Goal: Task Accomplishment & Management: Complete application form

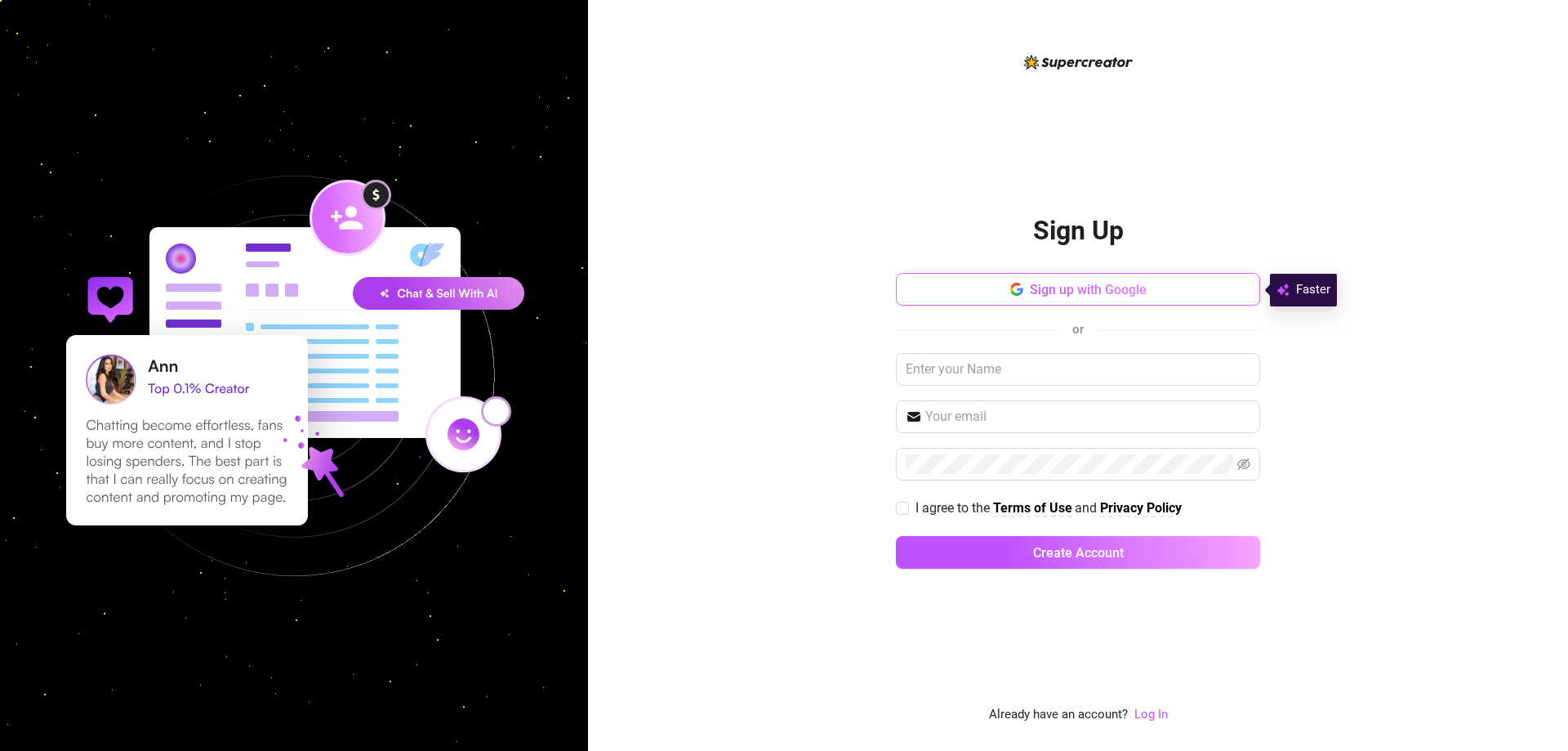
click at [1085, 288] on span "Sign up with Google" at bounding box center [1088, 289] width 117 height 15
click at [1069, 306] on div "Sign up with Google or I agree to the Terms of Use and Privacy Policy Create Ac…" at bounding box center [1078, 428] width 364 height 311
click at [1071, 294] on span "Sign up with Google" at bounding box center [1088, 289] width 117 height 15
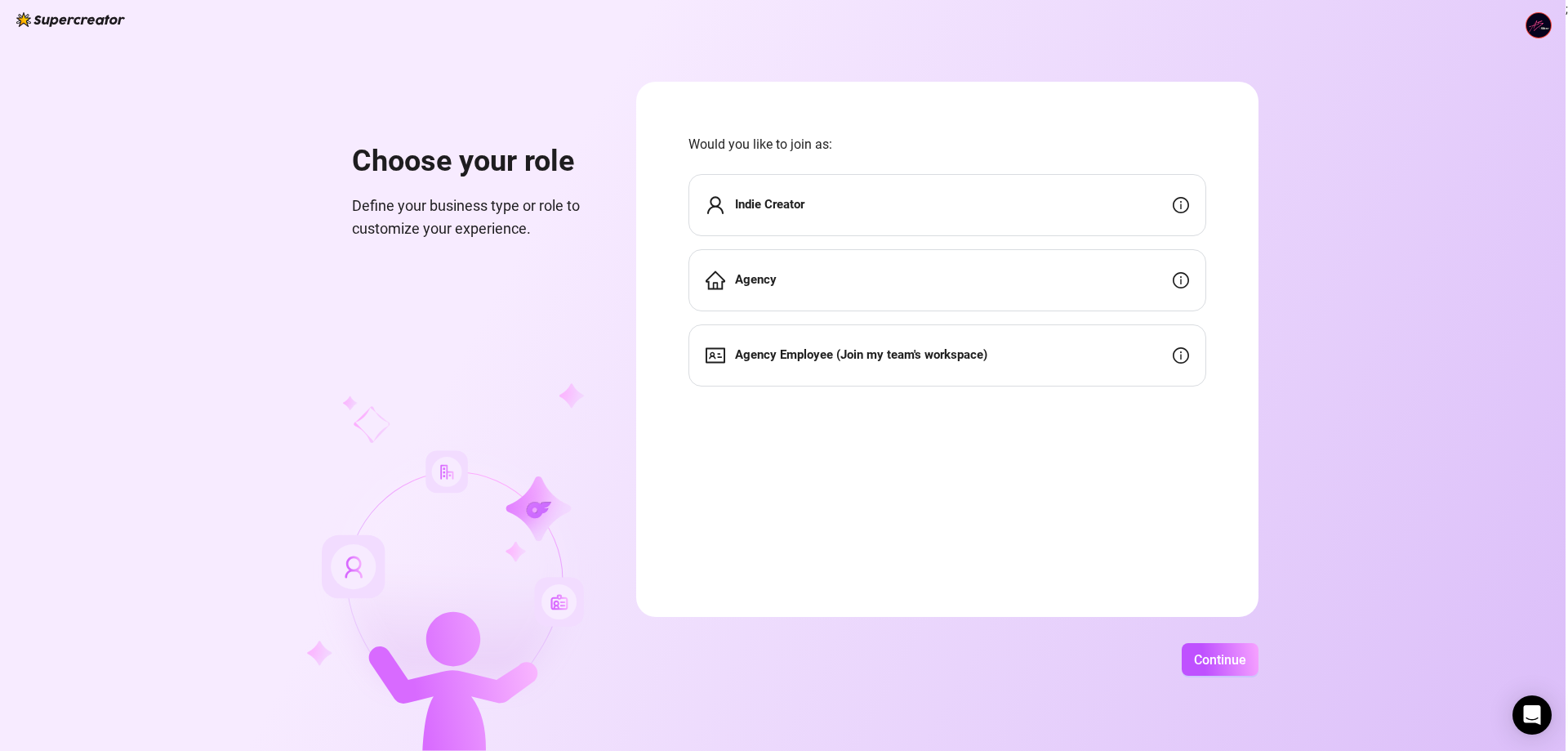
click at [952, 279] on div "Agency" at bounding box center [948, 280] width 518 height 63
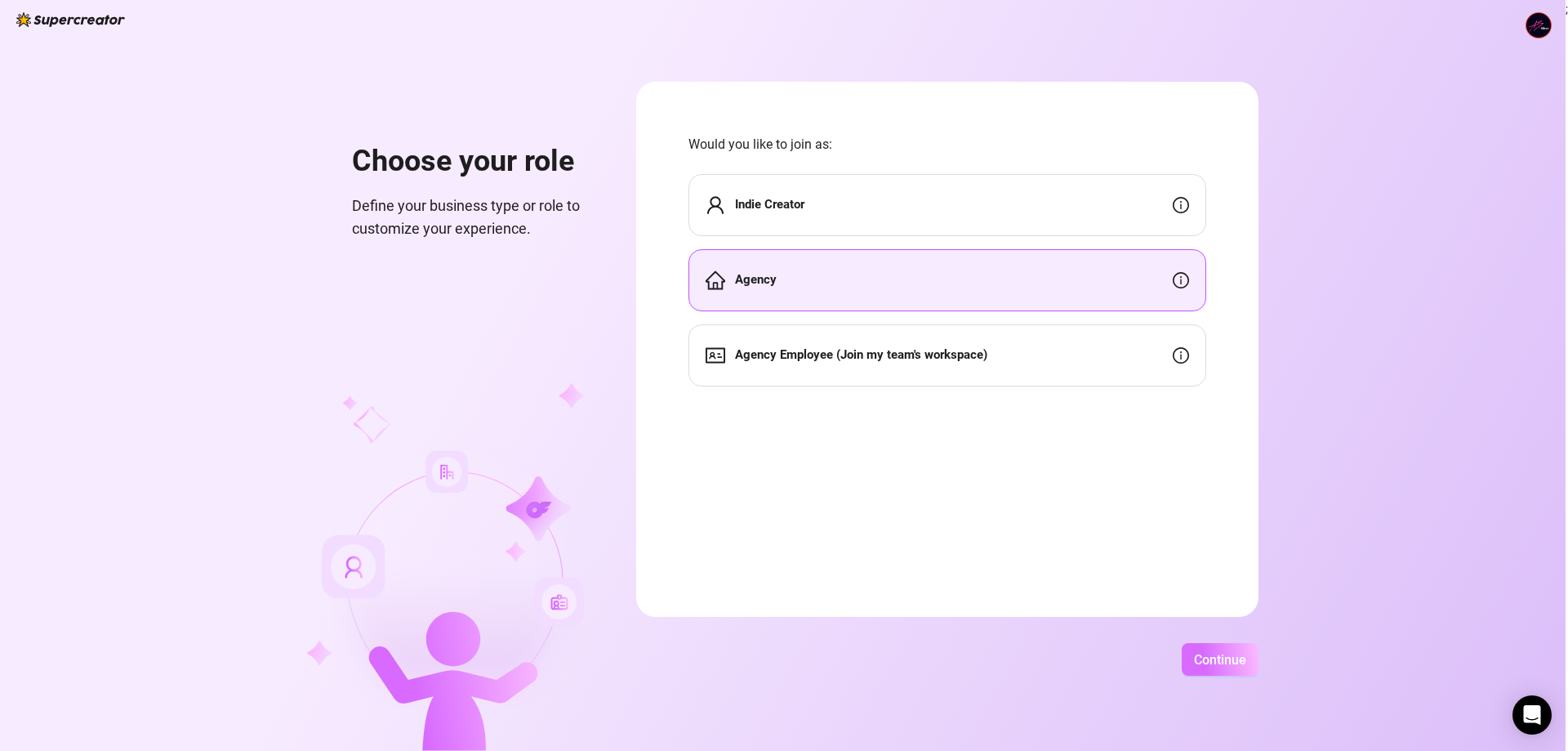
click at [1208, 647] on button "Continue" at bounding box center [1220, 660] width 77 height 33
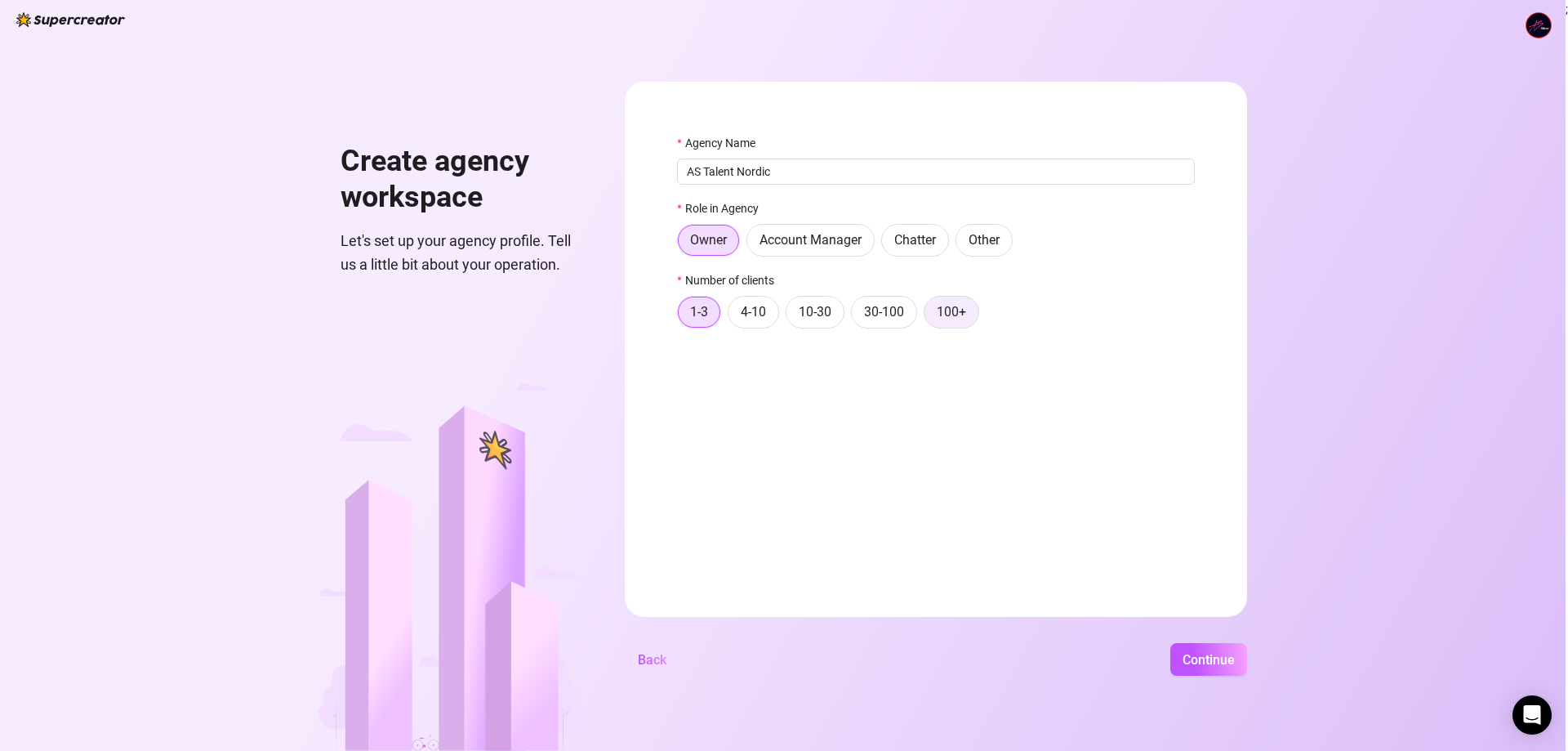
type input "AS Talent Nordic"
click at [950, 316] on span "100+" at bounding box center [951, 312] width 29 height 15
click at [929, 316] on input "100+" at bounding box center [929, 316] width 0 height 0
click at [1224, 656] on span "Continue" at bounding box center [1209, 660] width 53 height 15
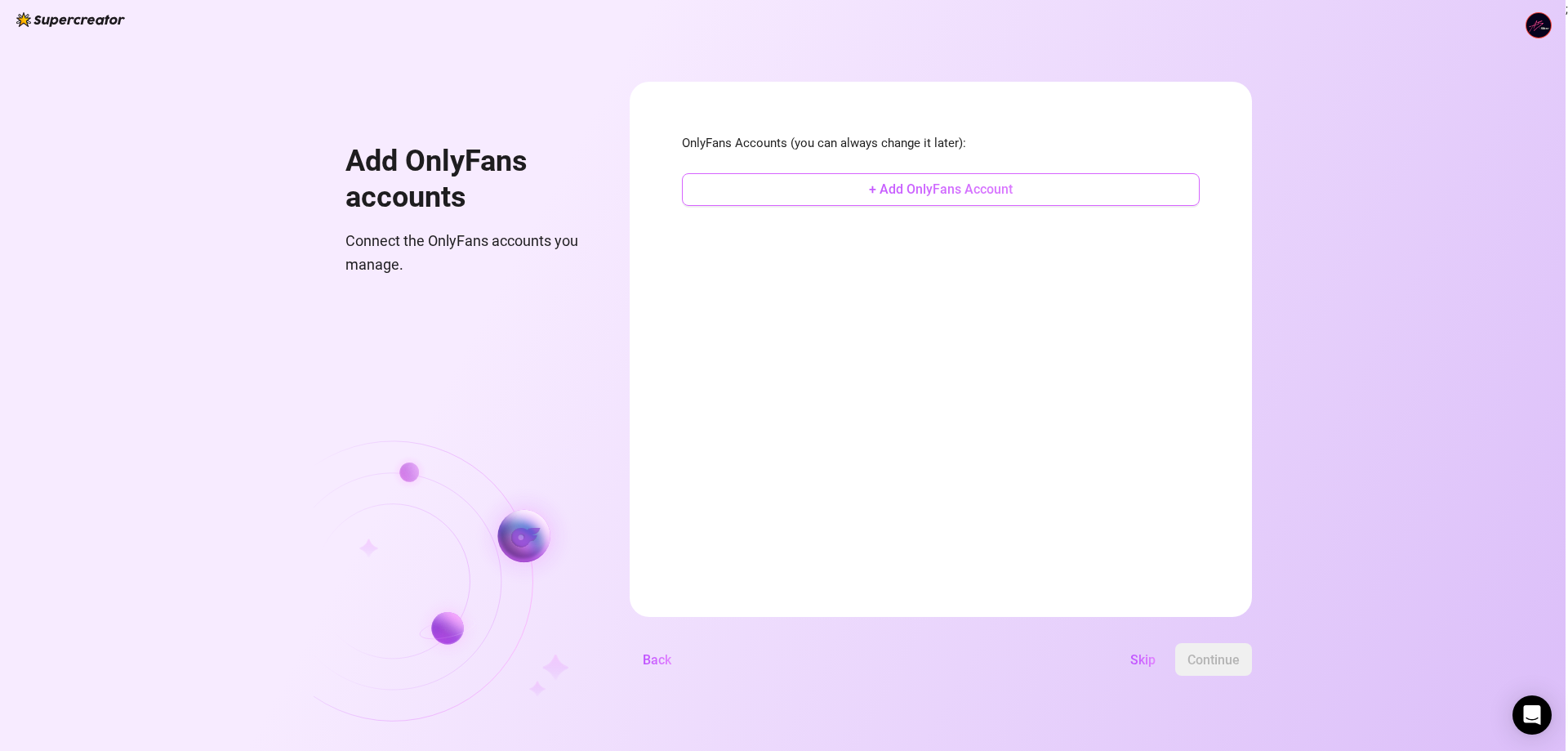
click at [856, 188] on button "+ Add OnlyFans Account" at bounding box center [941, 189] width 518 height 33
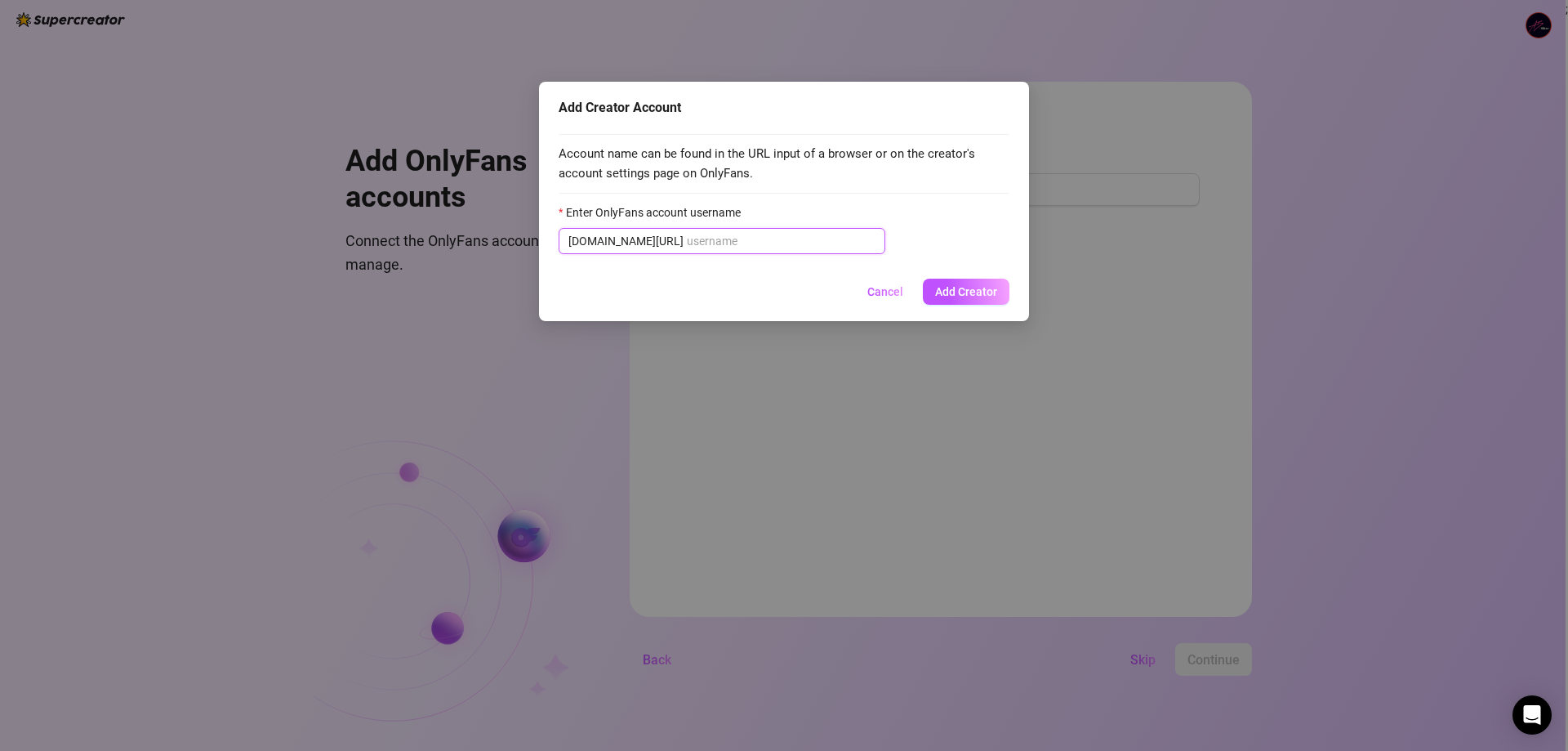
click at [711, 238] on input "Enter OnlyFans account username" at bounding box center [781, 241] width 188 height 18
paste input "[URL]"
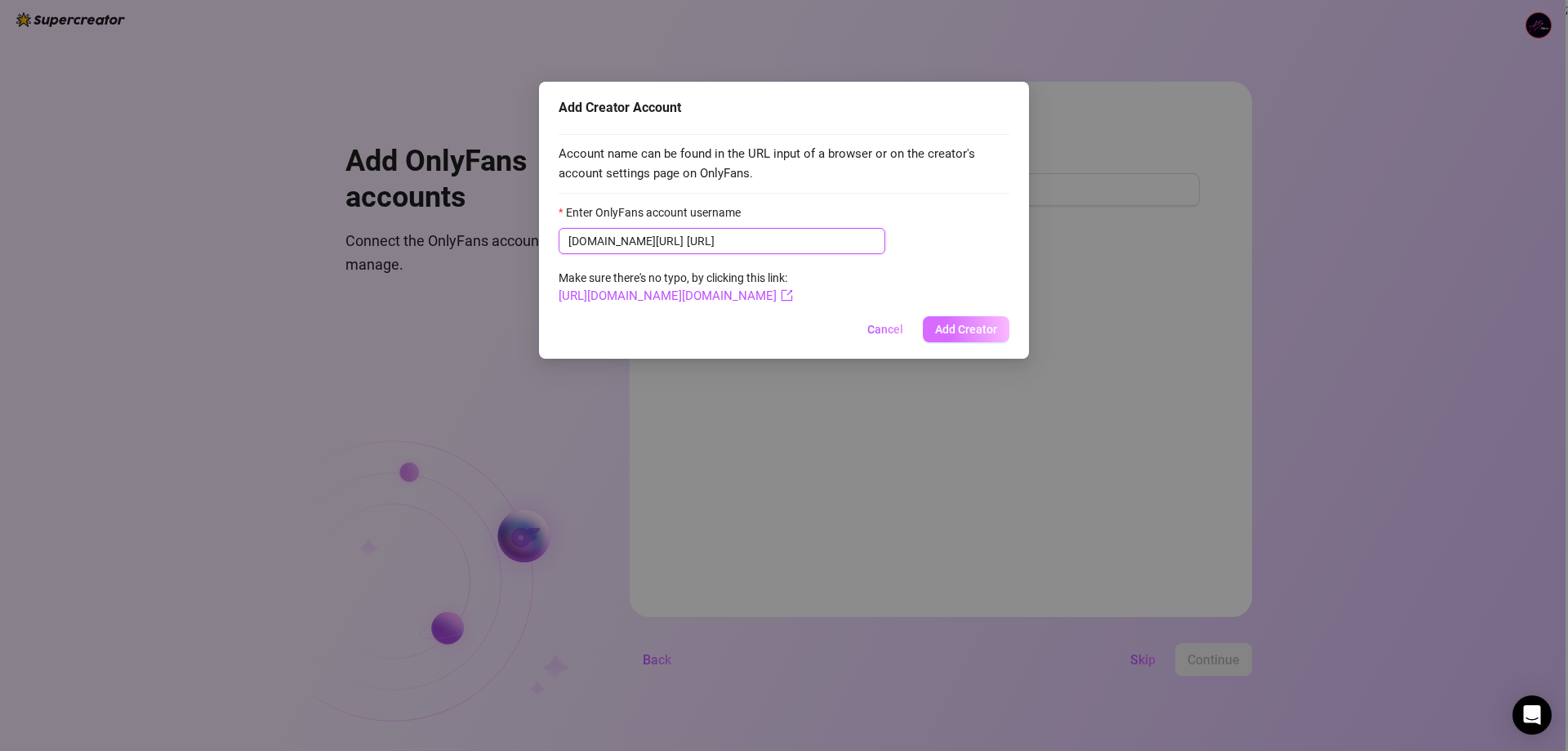
type input "[URL]"
click at [961, 322] on button "Add Creator" at bounding box center [967, 329] width 87 height 26
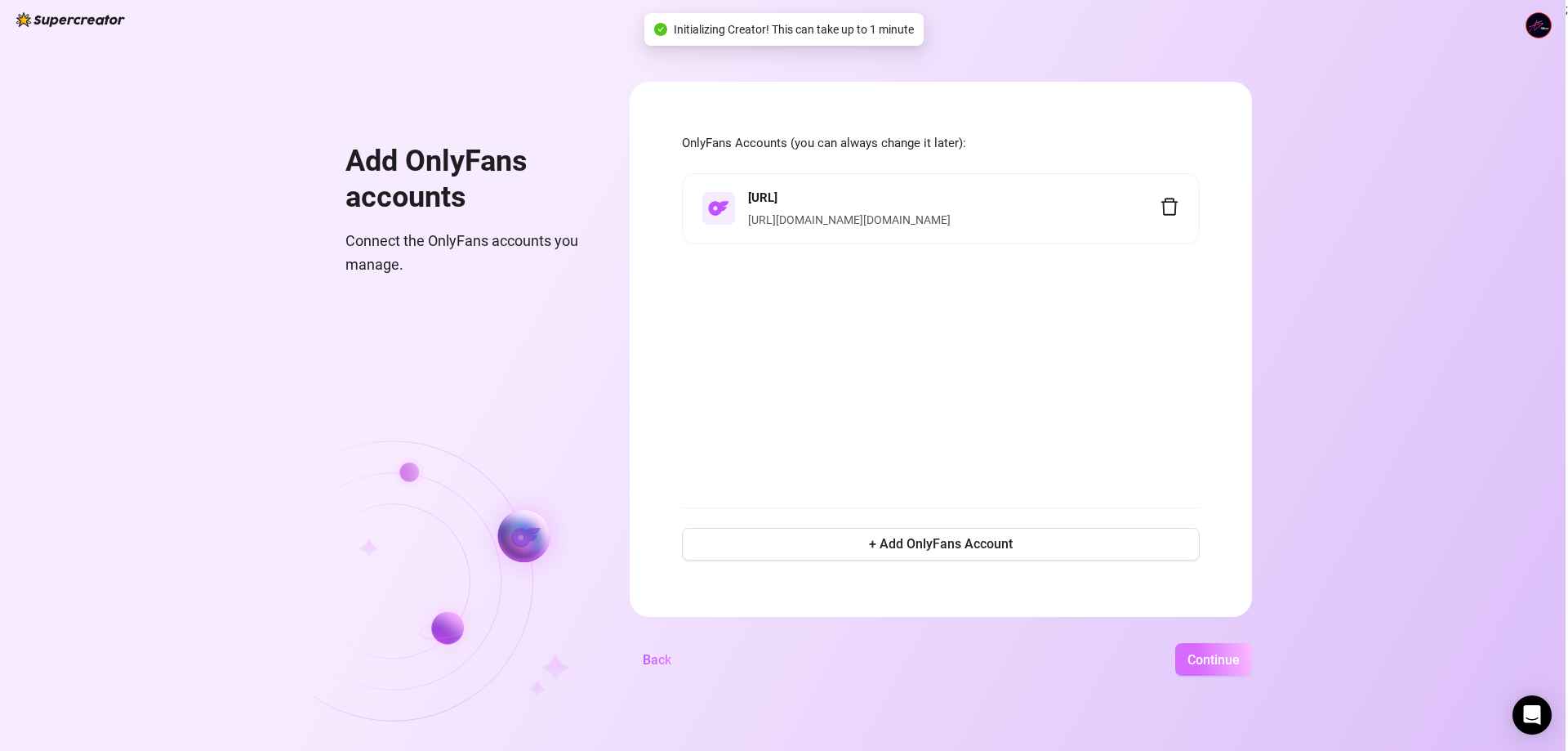
click at [1232, 652] on span "Continue" at bounding box center [1214, 660] width 53 height 15
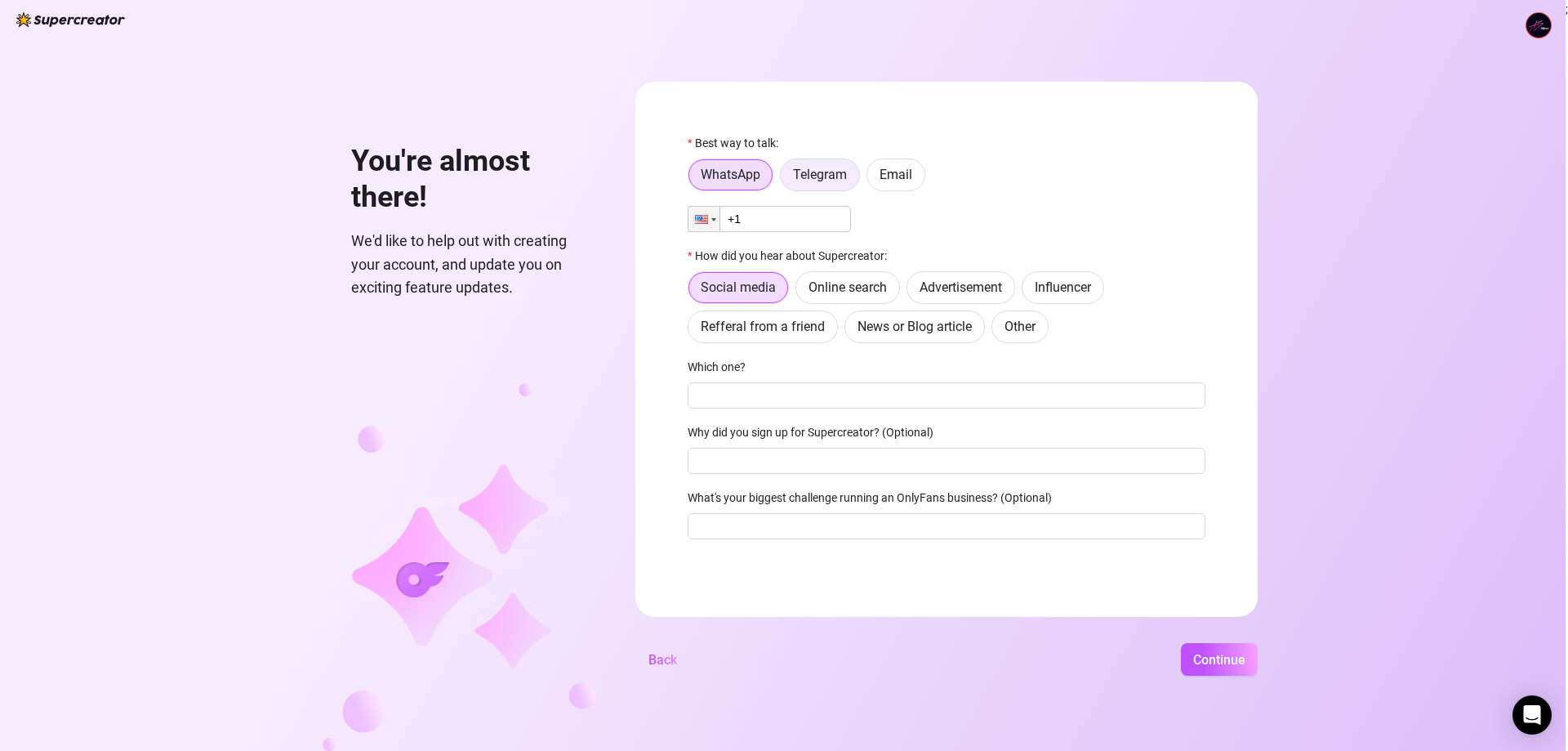
click at [816, 178] on span "Telegram" at bounding box center [820, 174] width 54 height 15
click at [785, 179] on input "Telegram" at bounding box center [785, 179] width 0 height 0
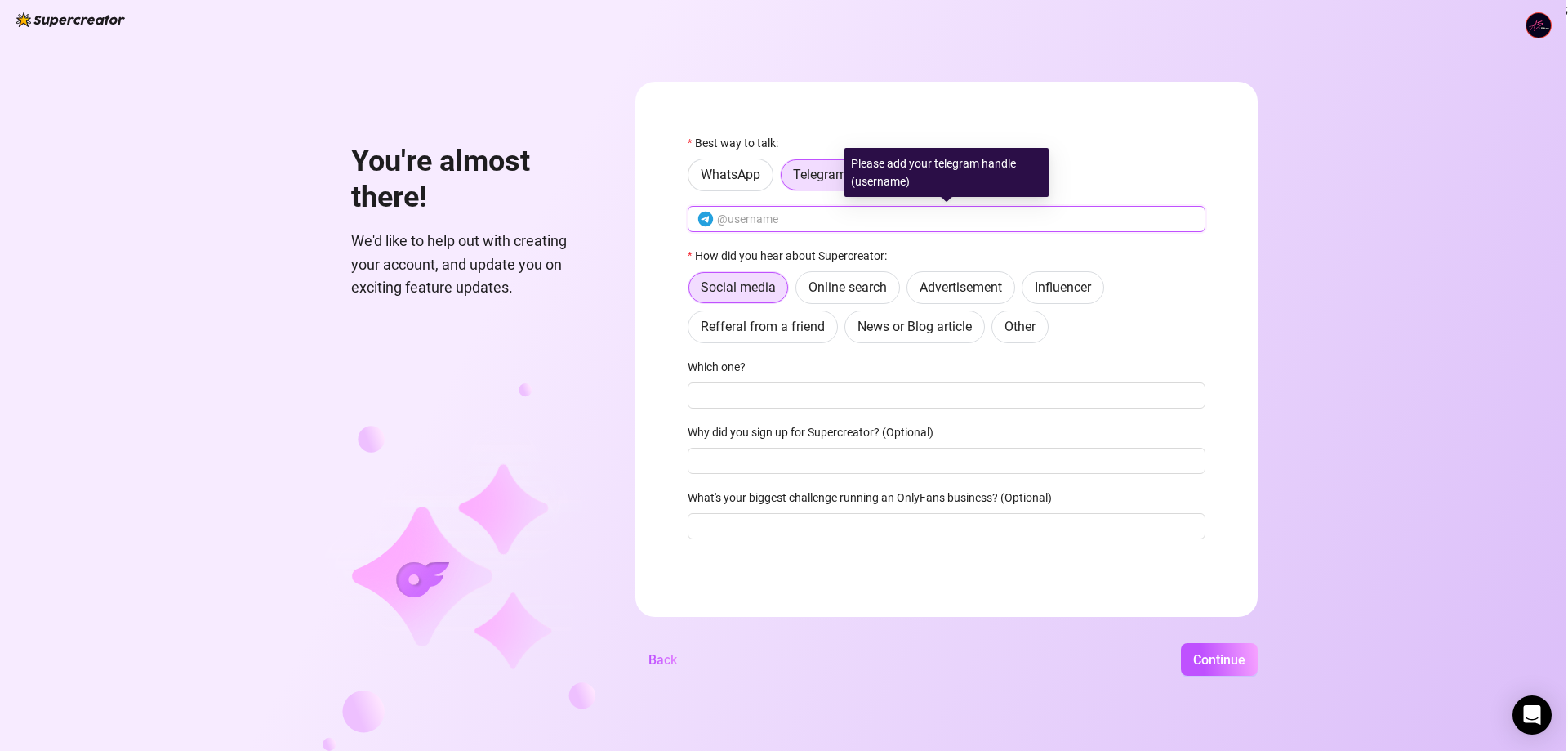
click at [796, 224] on input "text" at bounding box center [956, 219] width 479 height 18
click at [896, 229] on span at bounding box center [947, 218] width 518 height 26
paste input "[URL][DOMAIN_NAME]"
drag, startPoint x: 781, startPoint y: 218, endPoint x: 582, endPoint y: 218, distance: 199.0
click at [582, 218] on div "You're almost there! We'd like to help out with creating your account, and upda…" at bounding box center [783, 375] width 1566 height 751
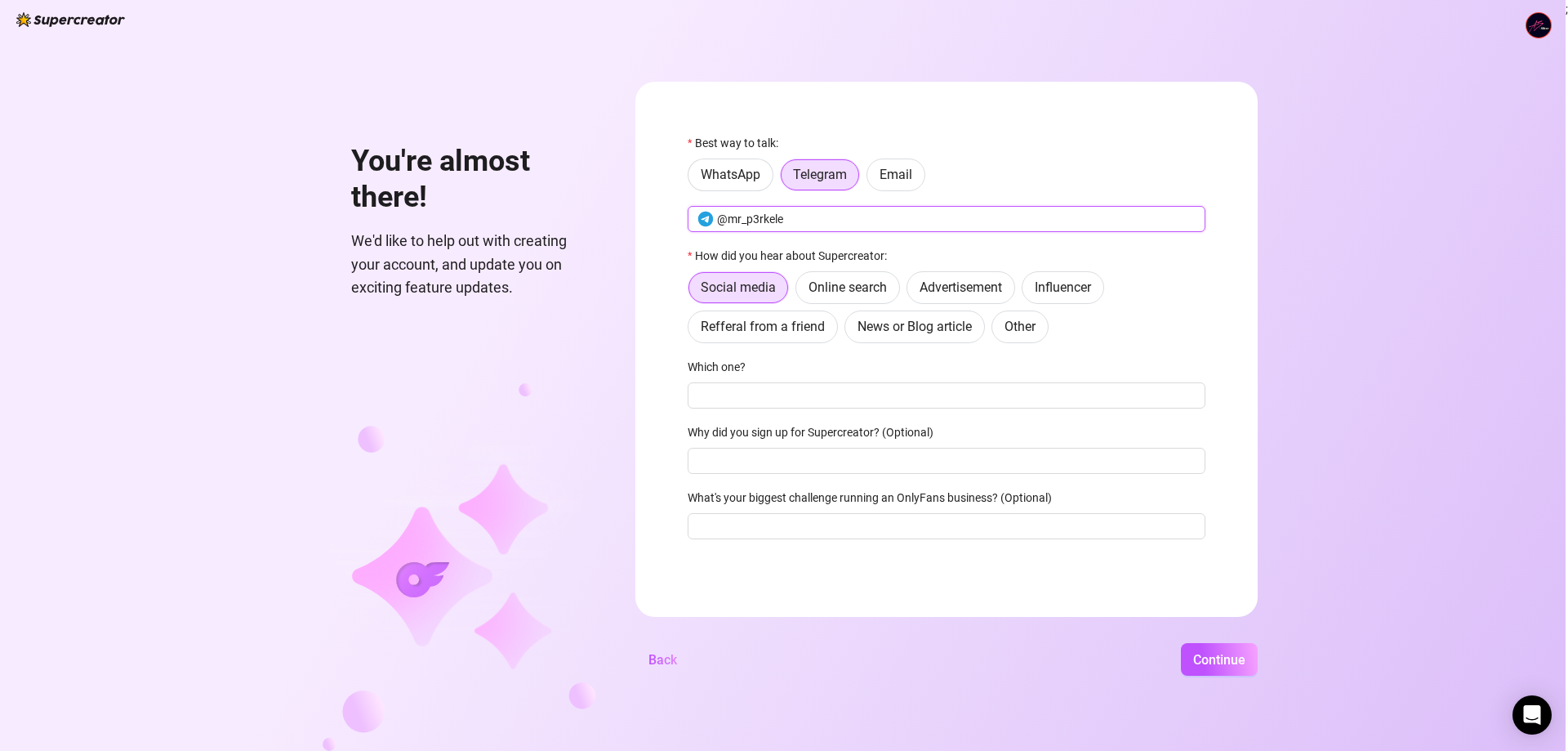
type input "@mr_p3rkele"
click at [1107, 339] on div "Social media Online search Advertisement Influencer Refferal from a friend News…" at bounding box center [947, 307] width 518 height 72
click at [999, 333] on label "Other" at bounding box center [1019, 327] width 57 height 33
click at [997, 331] on input "Other" at bounding box center [997, 331] width 0 height 0
click at [865, 398] on input "Where then? We're curious 🍿" at bounding box center [947, 395] width 518 height 26
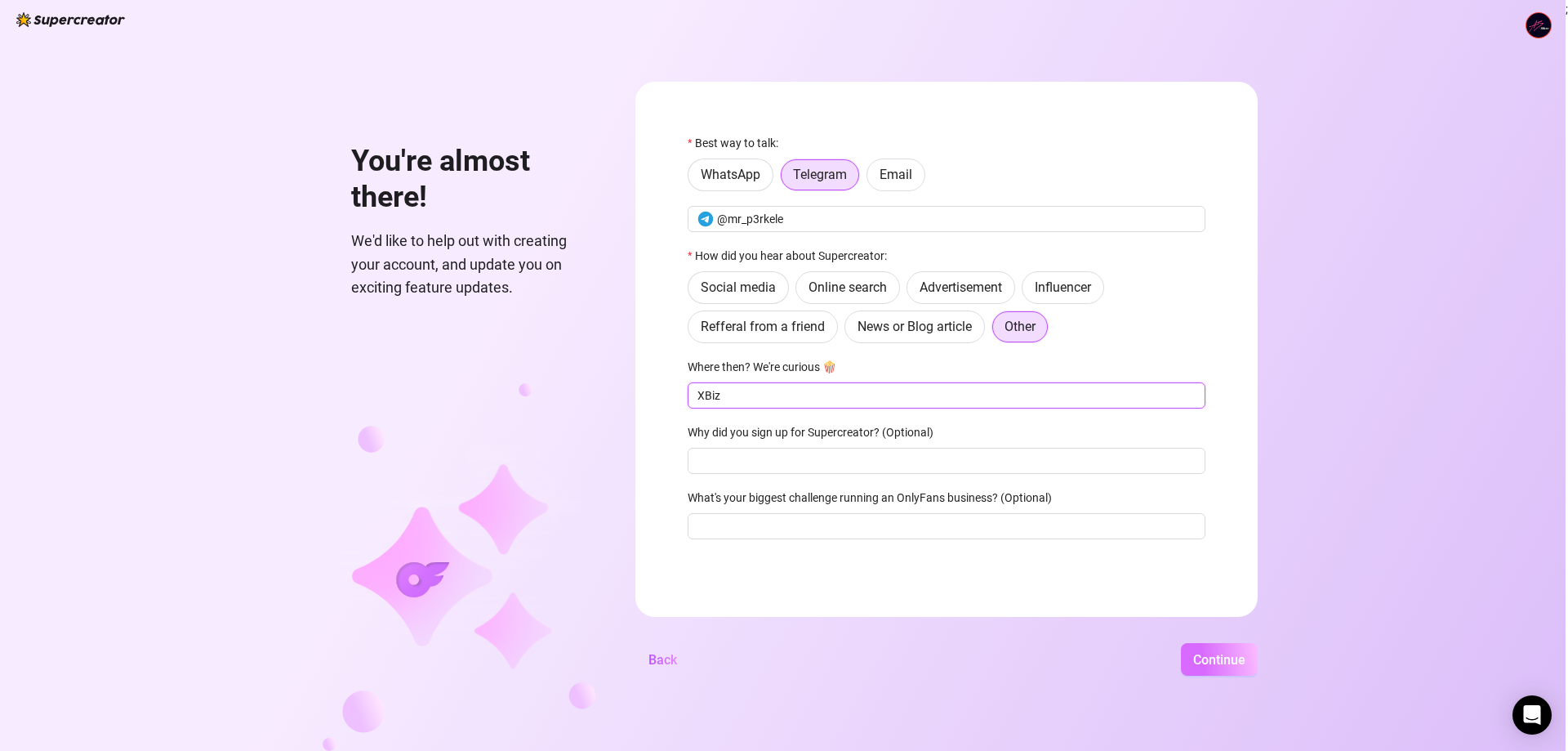
type input "XBiz"
click at [1214, 648] on button "Continue" at bounding box center [1219, 660] width 77 height 33
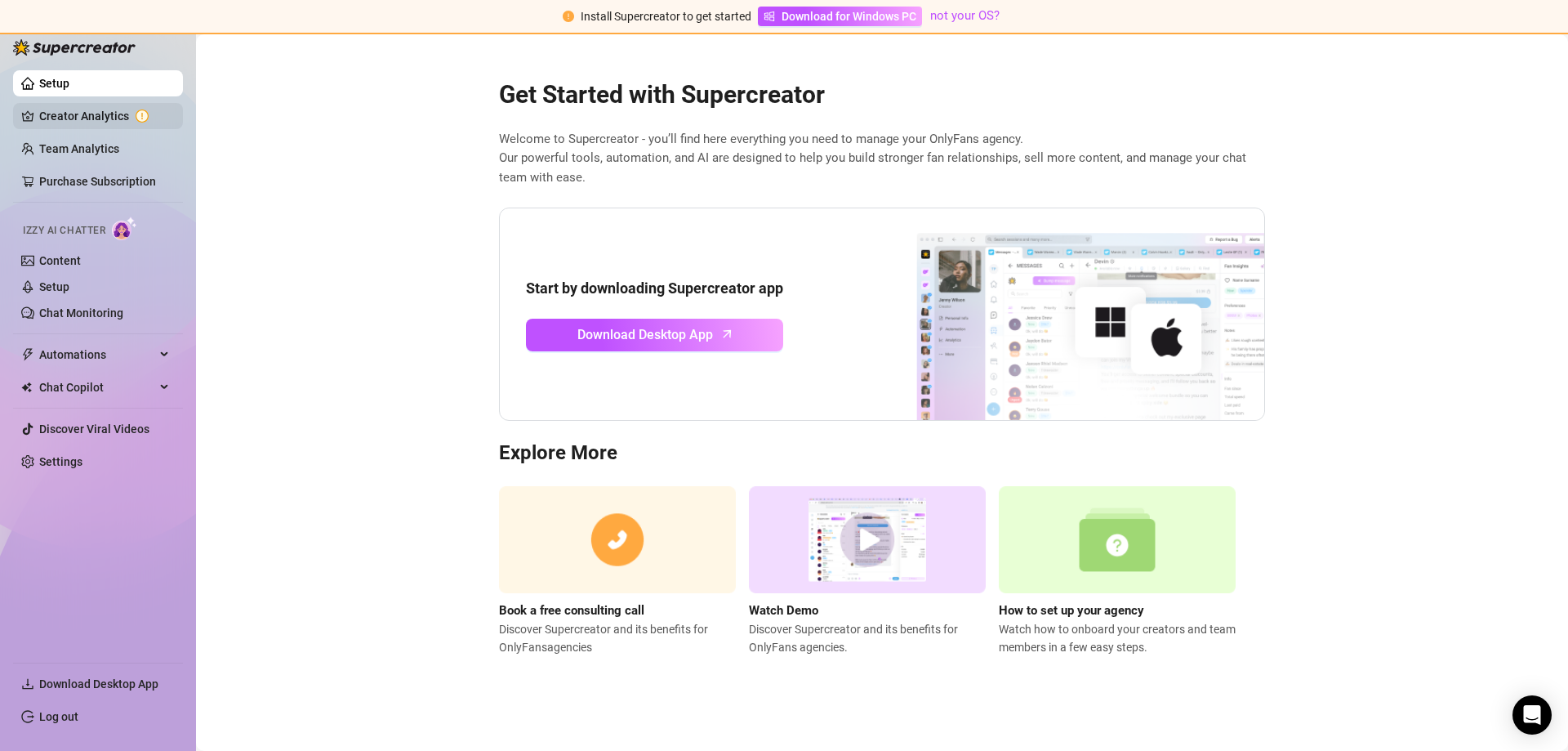
click at [85, 117] on link "Creator Analytics" at bounding box center [104, 116] width 130 height 26
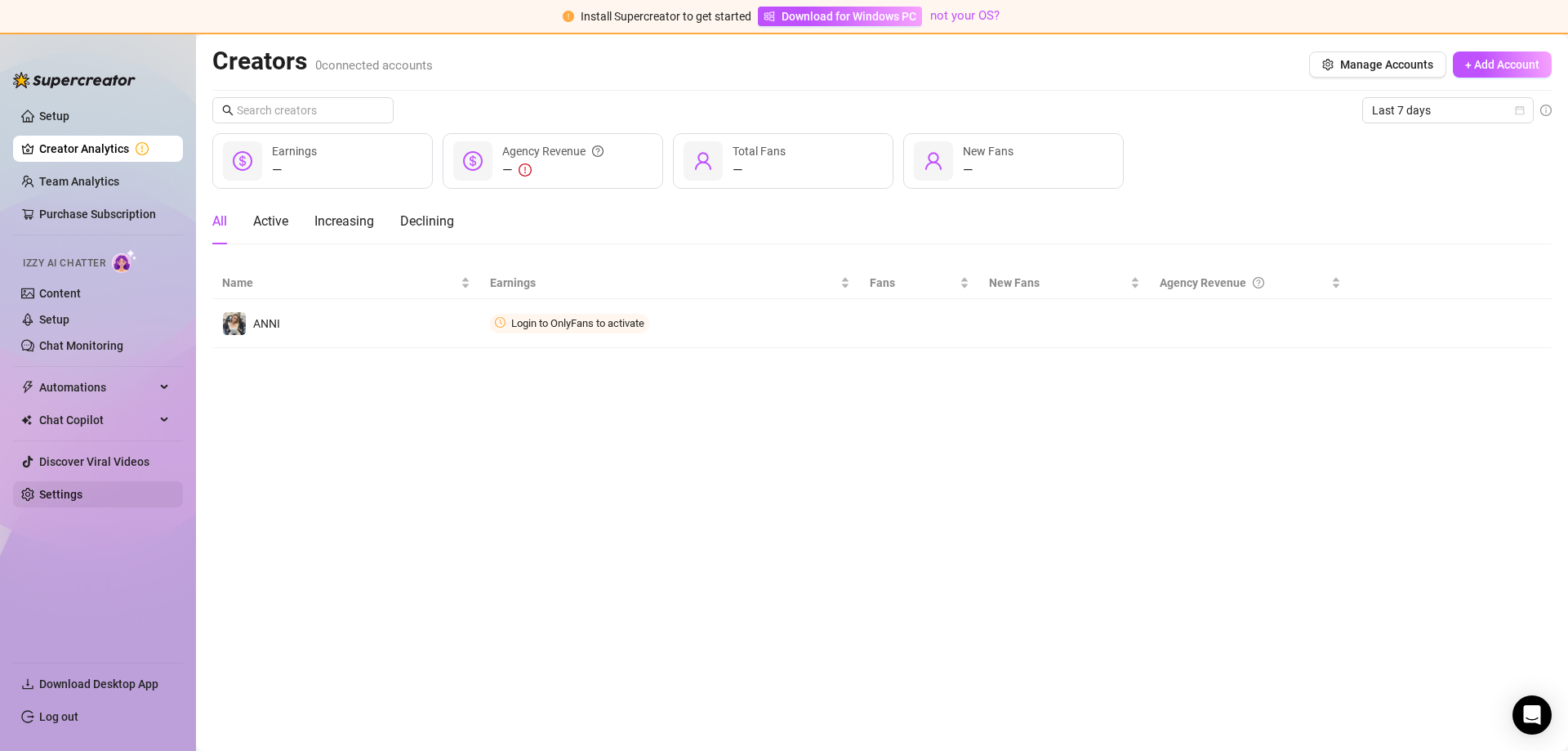
click at [82, 492] on link "Settings" at bounding box center [61, 495] width 43 height 13
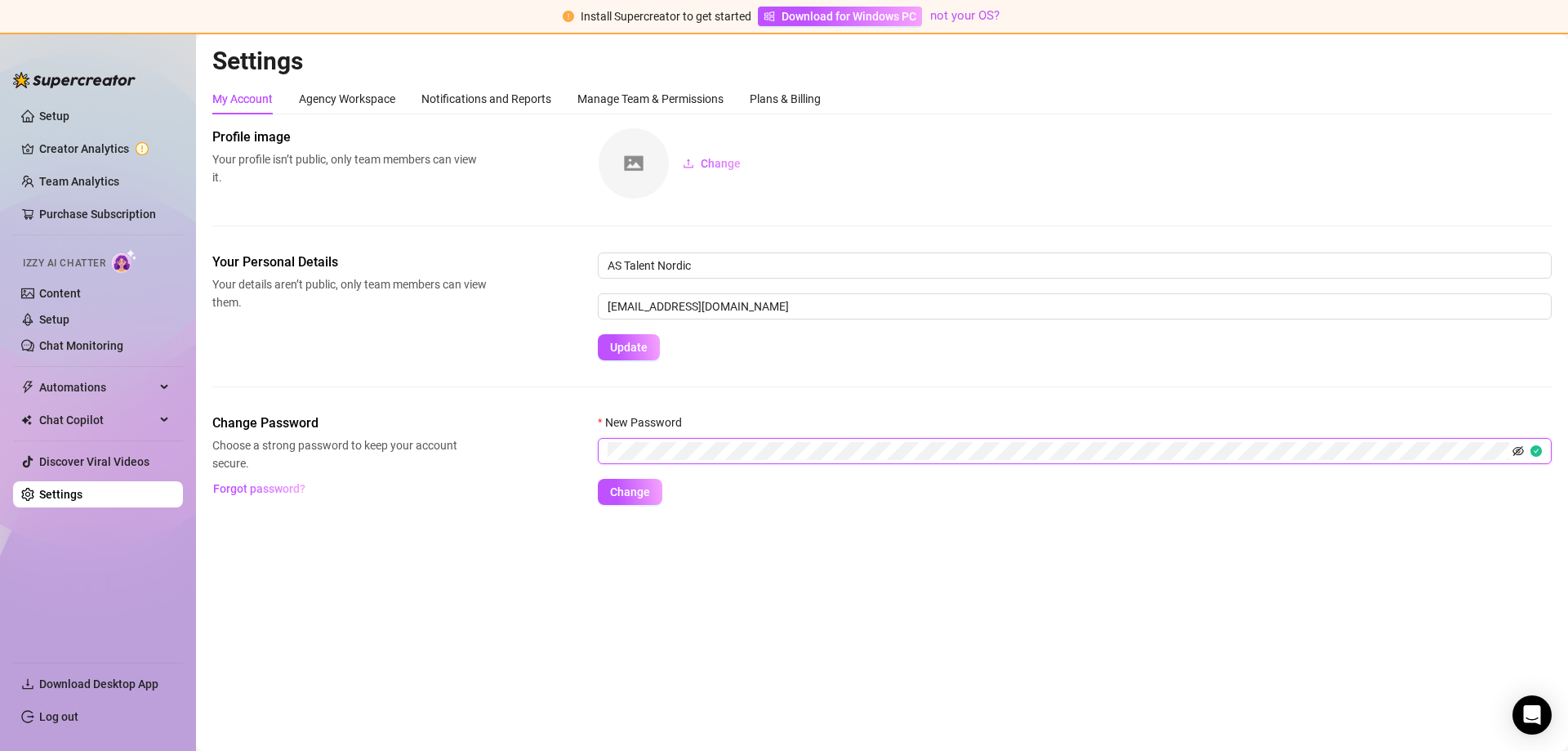
click at [1519, 453] on icon "eye-invisible" at bounding box center [1518, 451] width 12 height 12
click at [631, 486] on span "Change" at bounding box center [630, 492] width 40 height 13
drag, startPoint x: 780, startPoint y: 313, endPoint x: 429, endPoint y: 311, distance: 351.0
click at [430, 311] on div "Your Personal Details Your details aren’t public, only team members can view th…" at bounding box center [883, 306] width 1340 height 108
click at [396, 451] on div "Change Password Choose a strong password to keep your account secure. Forgot pa…" at bounding box center [883, 459] width 1340 height 91
